Goal: Find specific page/section: Find specific page/section

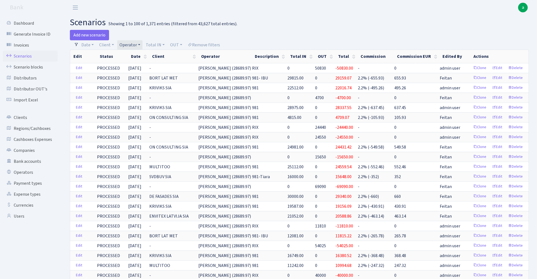
select select "100"
click at [137, 48] on link "Operator" at bounding box center [129, 44] width 25 height 9
click at [134, 65] on input "search" at bounding box center [139, 64] width 40 height 8
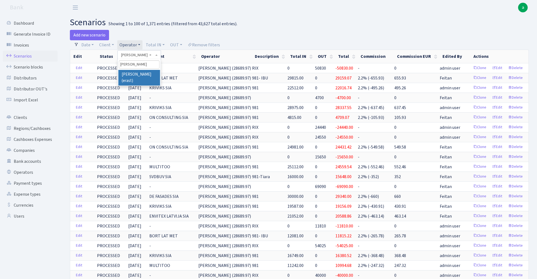
type input "erik"
click at [143, 78] on li "Erik MSK (erast)" at bounding box center [138, 78] width 41 height 16
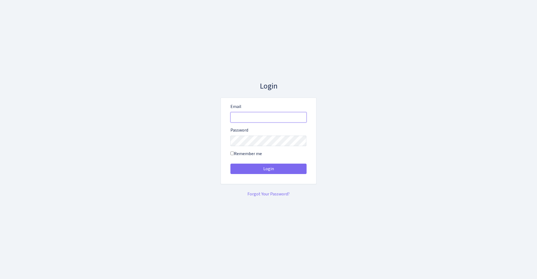
type input "[EMAIL_ADDRESS][DOMAIN_NAME]"
click at [268, 169] on button "Login" at bounding box center [268, 168] width 76 height 10
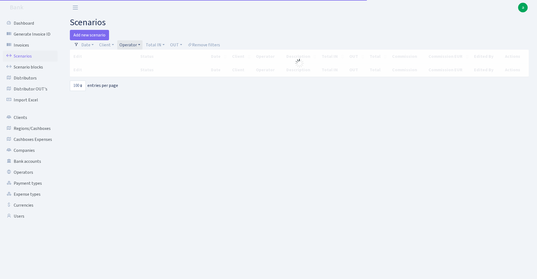
select select "100"
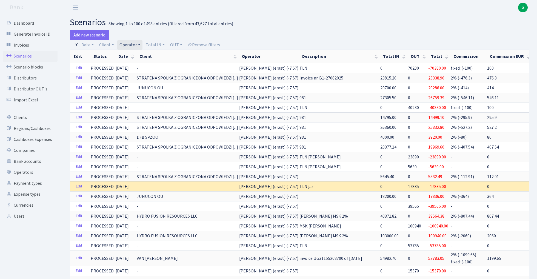
click at [126, 47] on link "Operator" at bounding box center [129, 44] width 25 height 9
click at [128, 64] on input "search" at bounding box center [139, 64] width 40 height 8
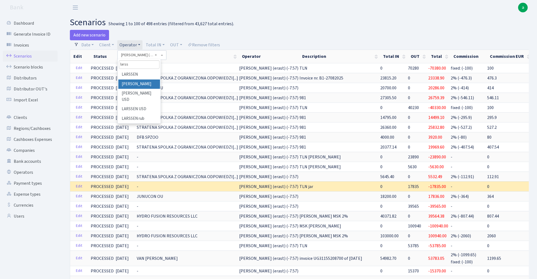
type input "larss"
click at [140, 82] on li "LARSSEN Leonid" at bounding box center [138, 84] width 41 height 10
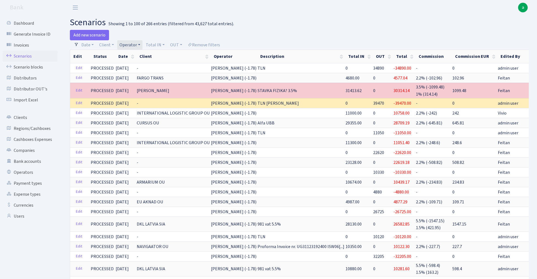
click at [134, 45] on link "Operator" at bounding box center [129, 44] width 25 height 9
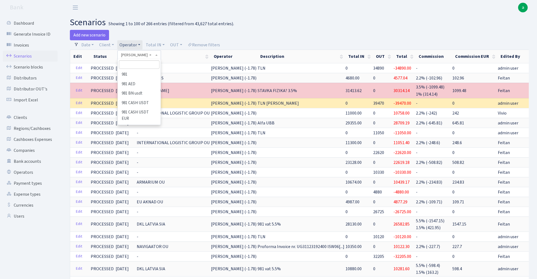
scroll to position [1783, 0]
click at [134, 45] on link "Operator" at bounding box center [129, 44] width 25 height 9
